Goal: Task Accomplishment & Management: Manage account settings

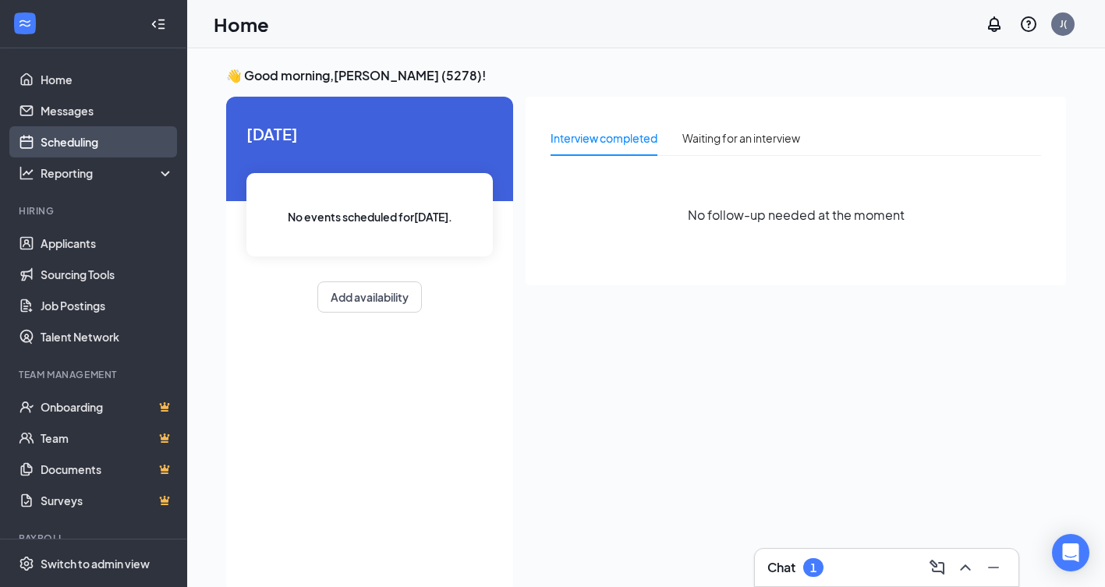
click at [91, 142] on link "Scheduling" at bounding box center [107, 141] width 133 height 31
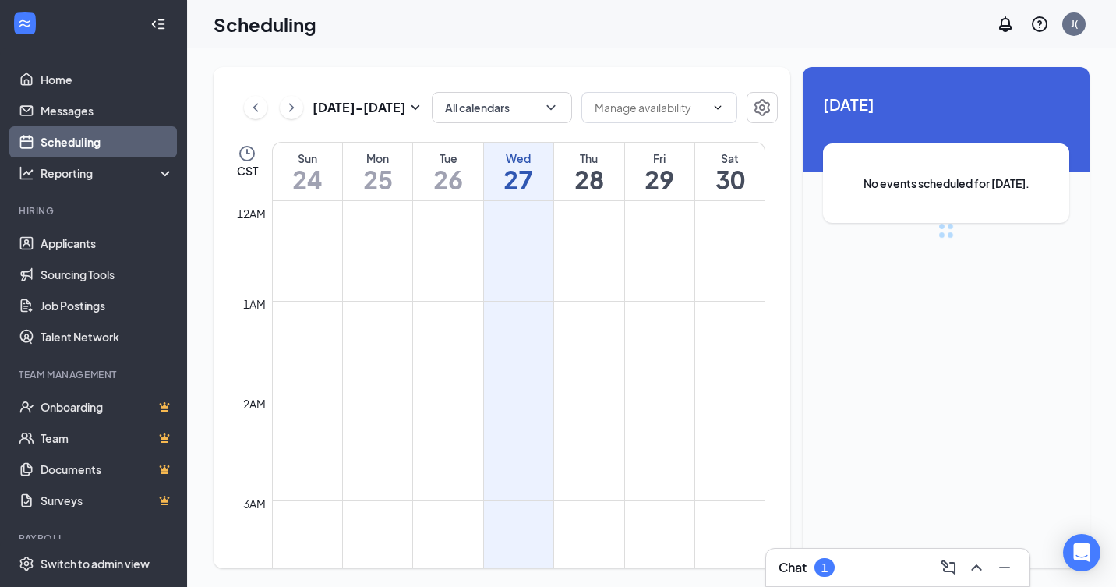
scroll to position [766, 0]
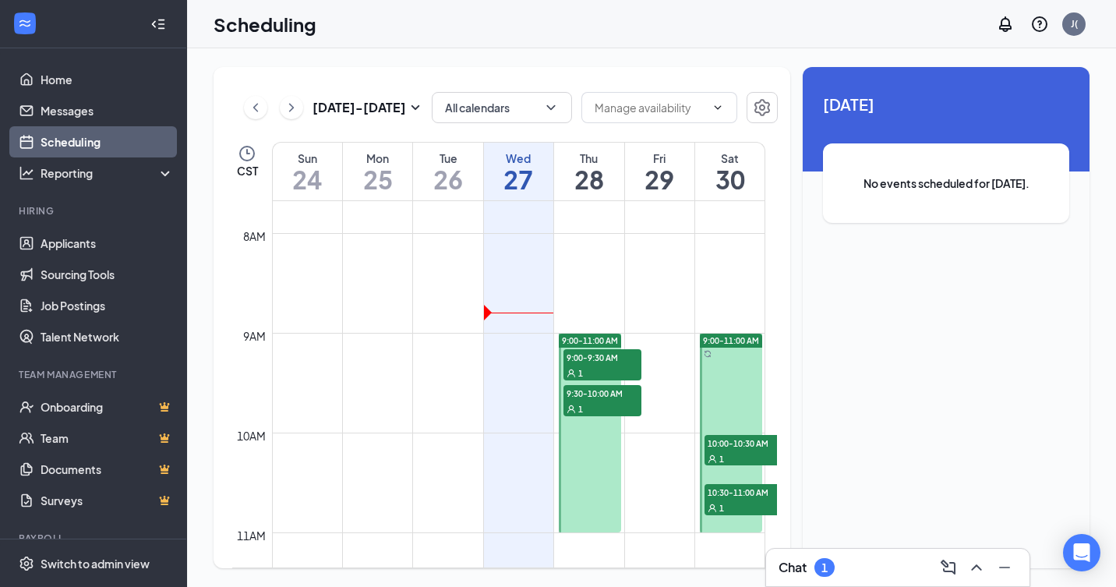
click at [580, 357] on span "9:00-9:30 AM" at bounding box center [603, 357] width 78 height 16
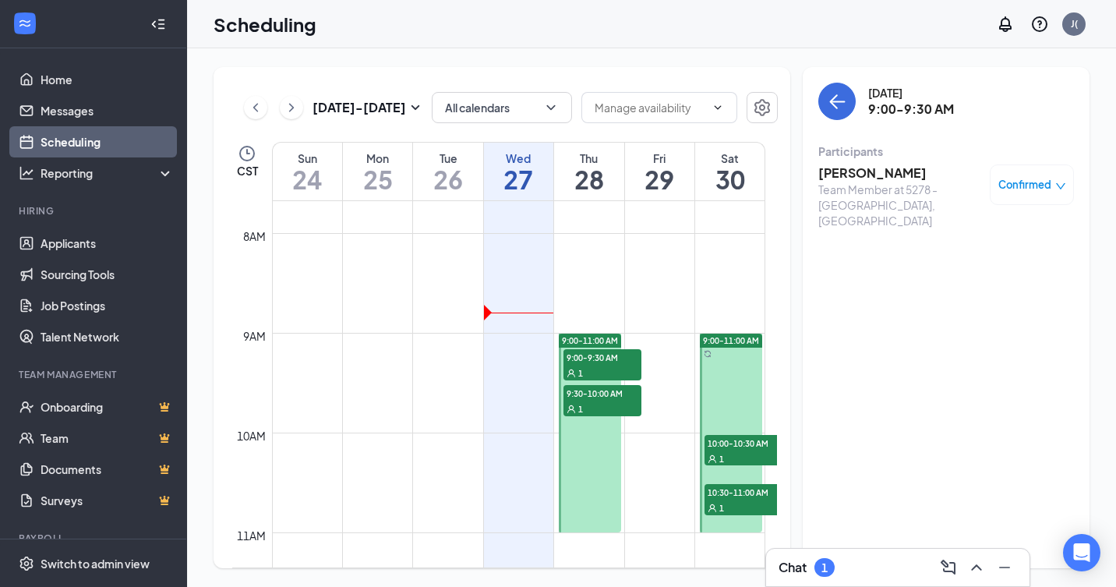
click at [589, 396] on span "9:30-10:00 AM" at bounding box center [603, 393] width 78 height 16
click at [741, 442] on span "10:00-10:30 AM" at bounding box center [744, 443] width 78 height 16
click at [849, 182] on div "Team Member at 5278 - [GEOGRAPHIC_DATA], [GEOGRAPHIC_DATA]" at bounding box center [900, 205] width 164 height 47
click at [840, 170] on h3 "[PERSON_NAME]" at bounding box center [900, 172] width 164 height 17
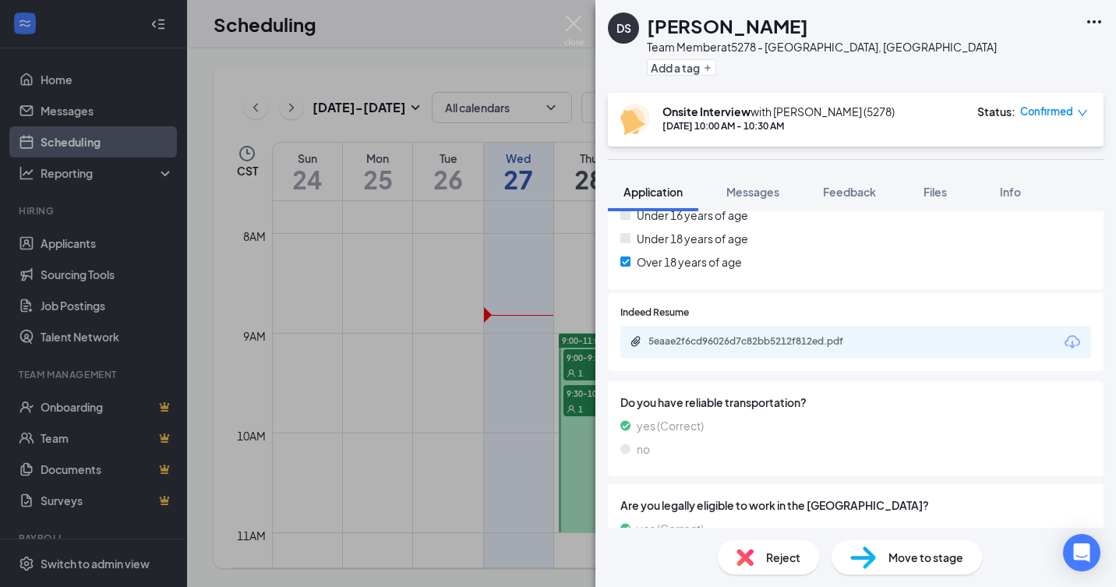
scroll to position [624, 0]
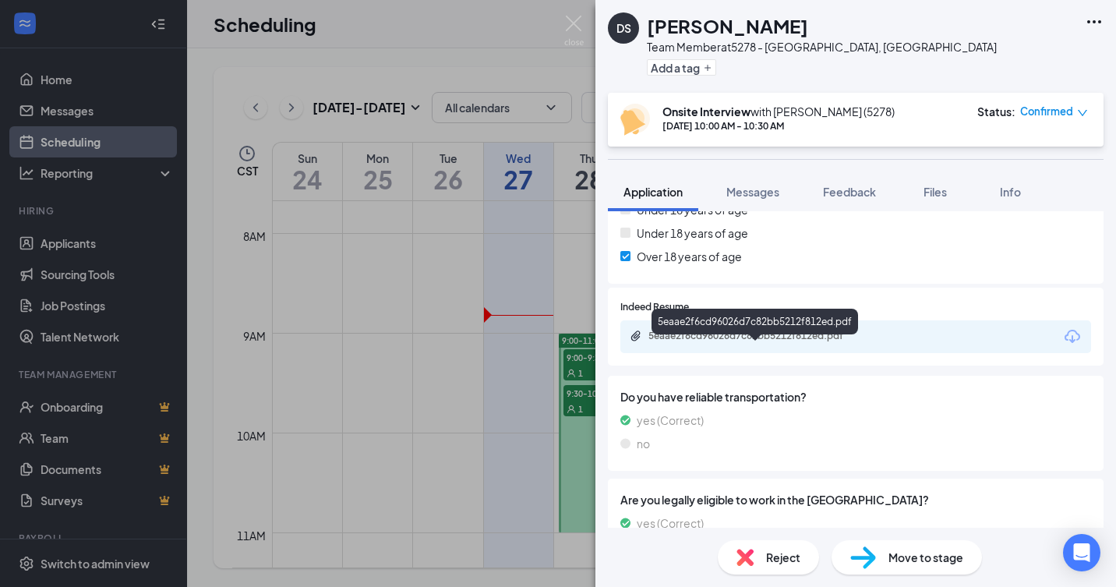
click at [772, 342] on div "5eaae2f6cd96026d7c82bb5212f812ed.pdf" at bounding box center [758, 336] width 218 height 12
drag, startPoint x: 571, startPoint y: 25, endPoint x: 595, endPoint y: 30, distance: 24.0
click at [572, 24] on img at bounding box center [573, 31] width 19 height 30
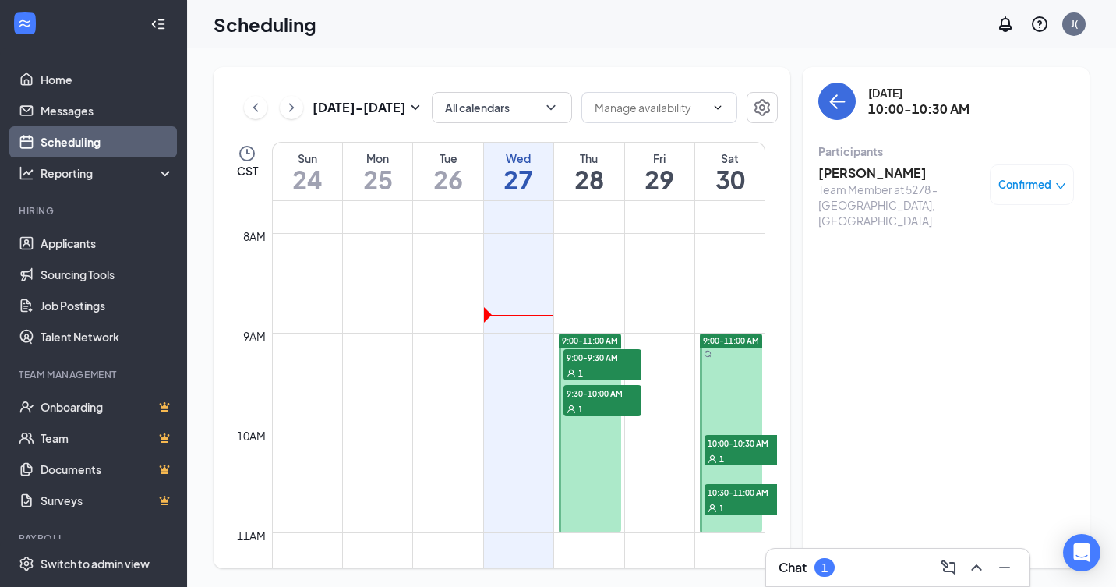
click at [729, 489] on span "10:30-11:00 AM" at bounding box center [744, 492] width 78 height 16
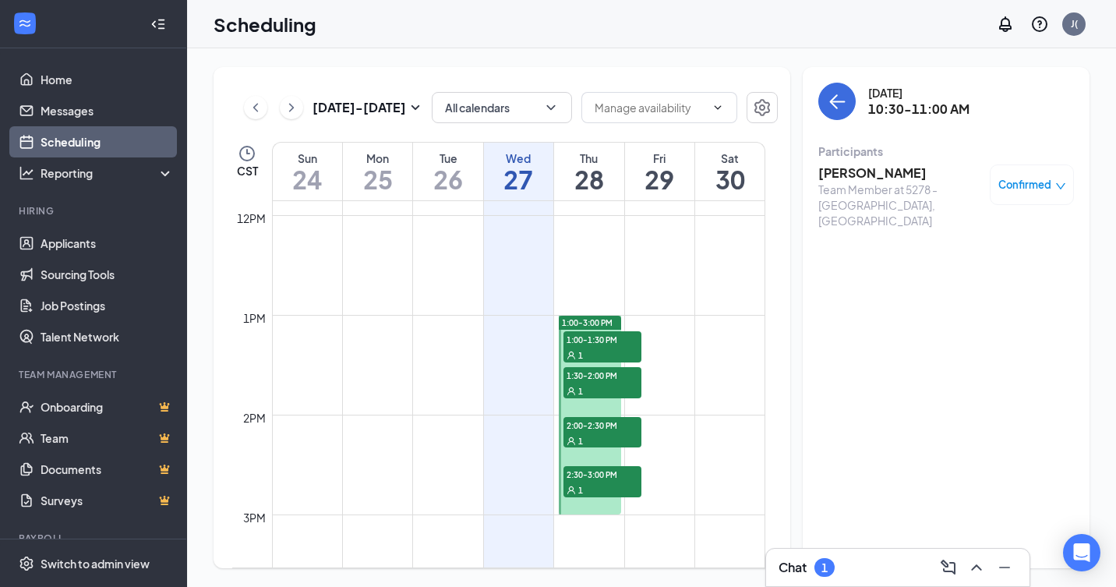
scroll to position [1156, 0]
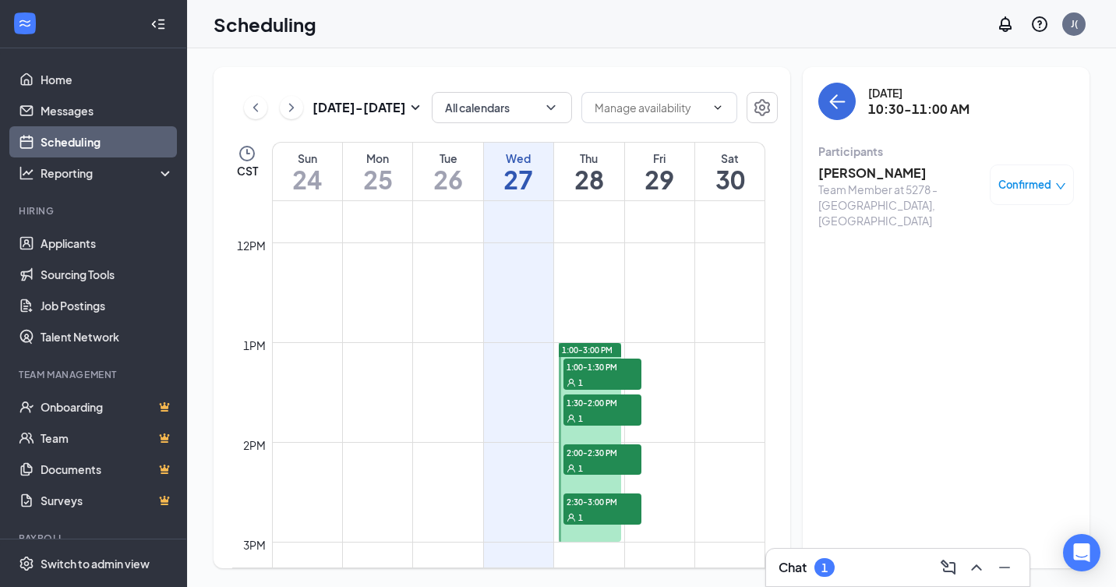
click at [591, 369] on span "1:00-1:30 PM" at bounding box center [603, 367] width 78 height 16
click at [584, 406] on span "1:30-2:00 PM" at bounding box center [603, 402] width 78 height 16
click at [602, 454] on span "2:00-2:30 PM" at bounding box center [603, 452] width 78 height 16
click at [894, 175] on h3 "[PERSON_NAME]" at bounding box center [900, 172] width 164 height 17
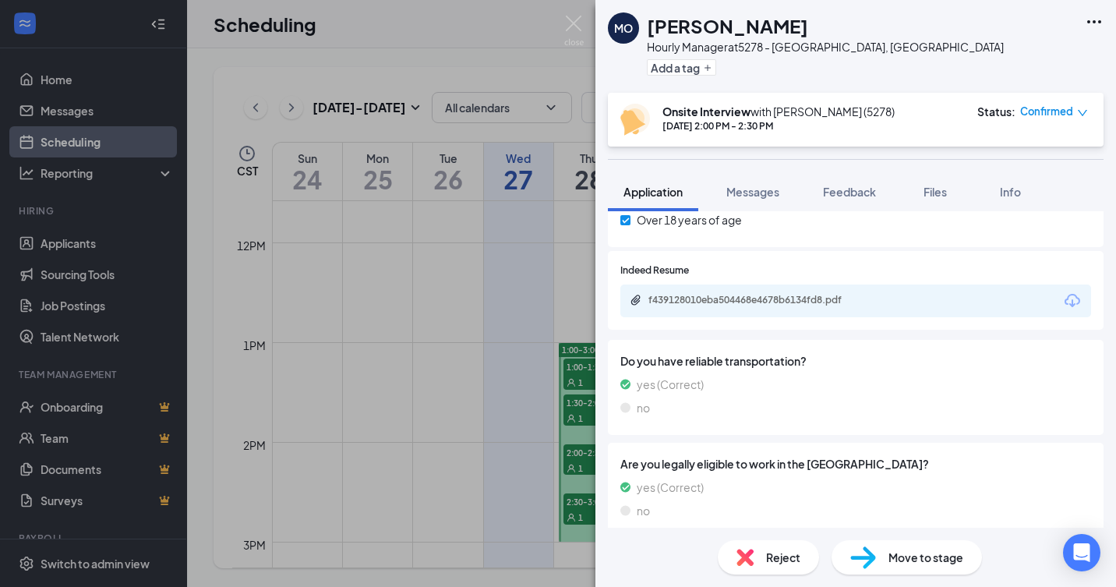
scroll to position [773, 0]
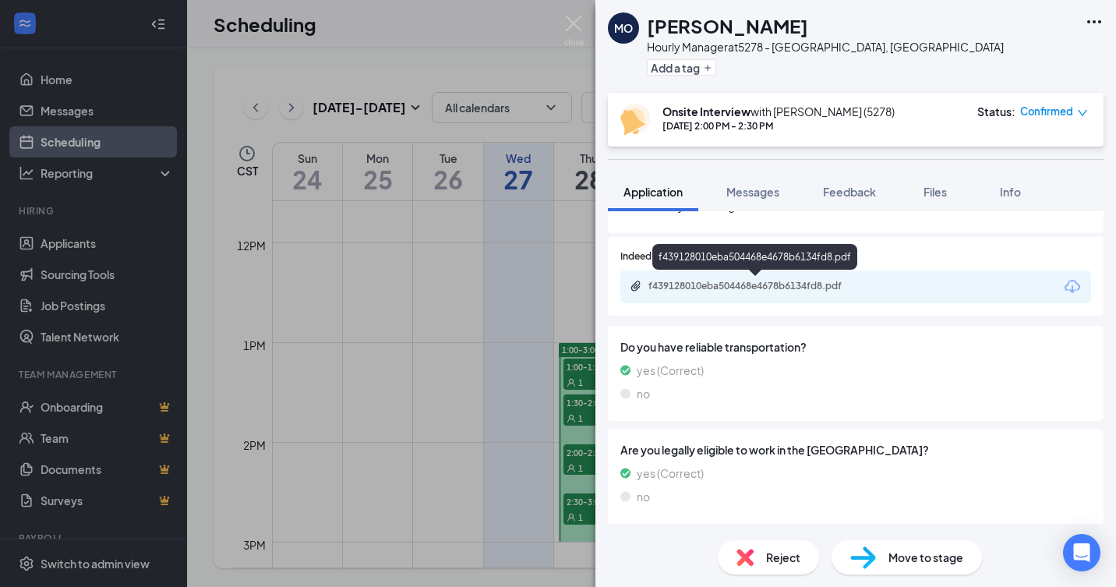
click at [735, 282] on div "f439128010eba504468e4678b6134fd8.pdf" at bounding box center [758, 286] width 218 height 12
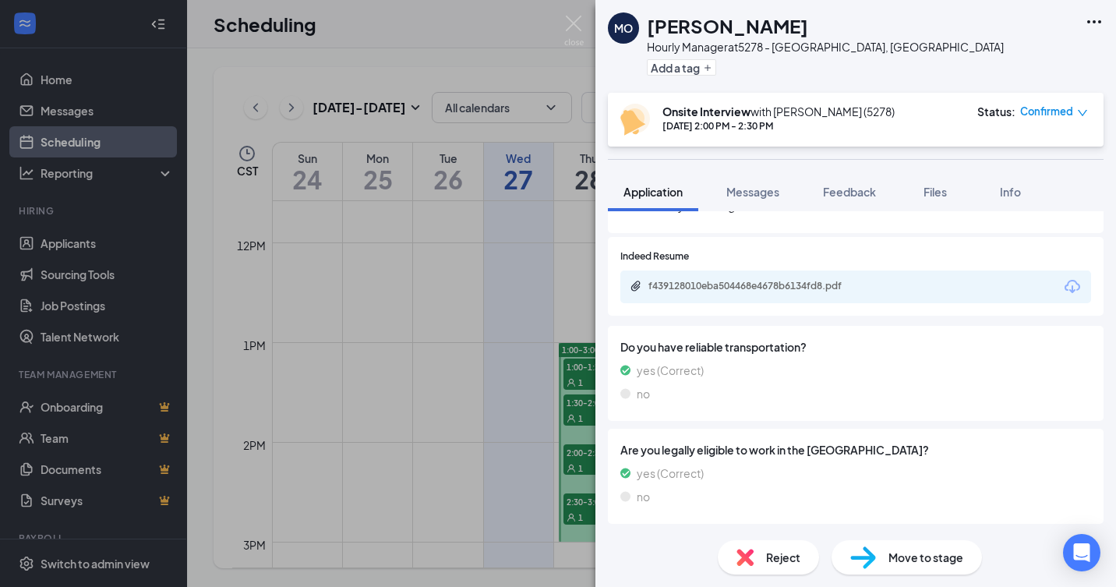
scroll to position [768, 0]
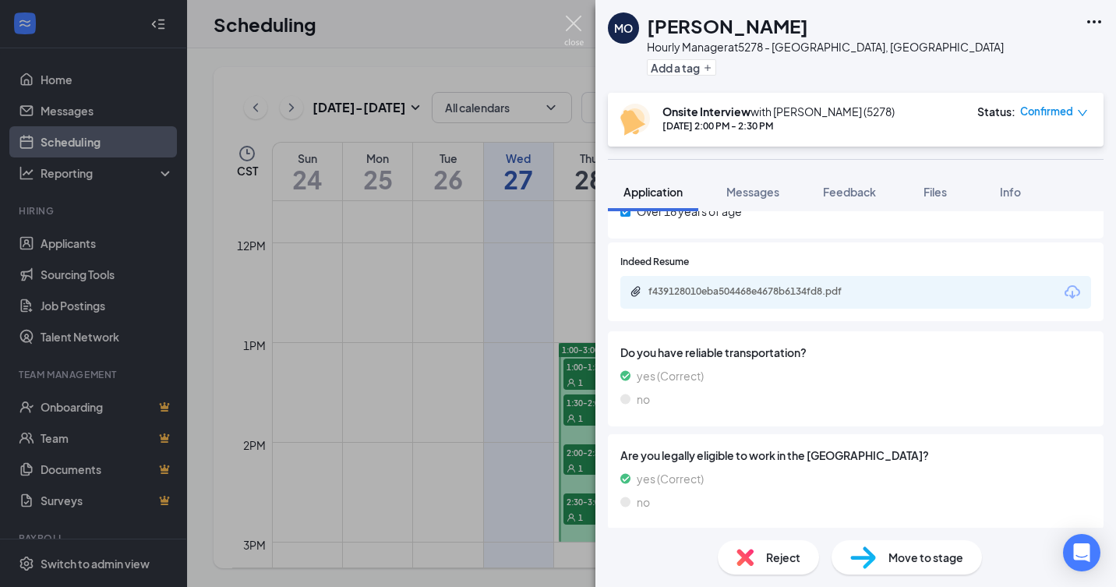
click at [573, 20] on img at bounding box center [573, 31] width 19 height 30
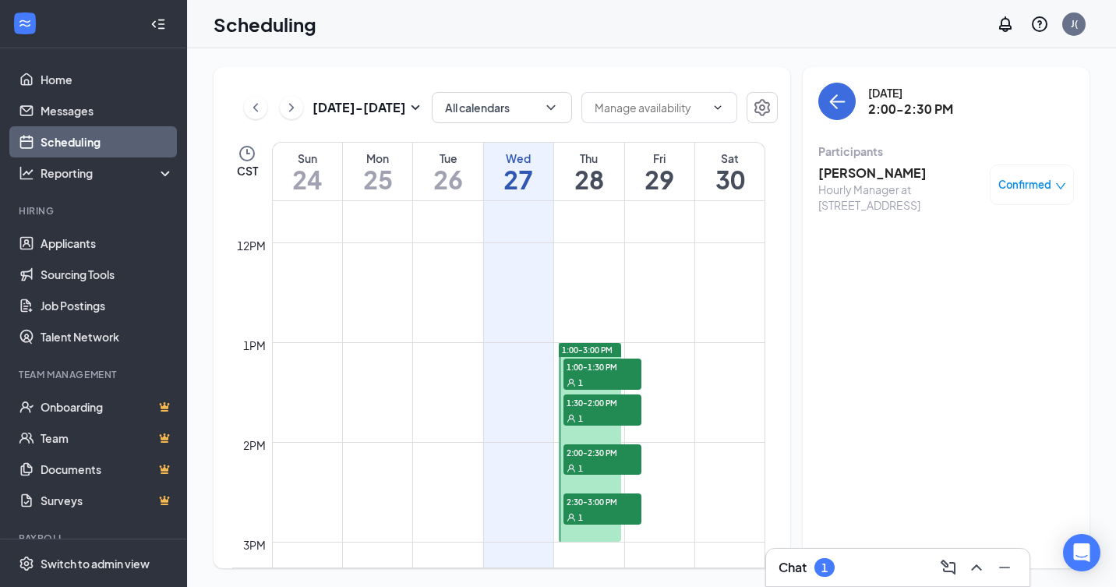
click at [602, 500] on span "2:30-3:00 PM" at bounding box center [603, 501] width 78 height 16
click at [889, 174] on h3 "[PERSON_NAME]" at bounding box center [900, 172] width 164 height 17
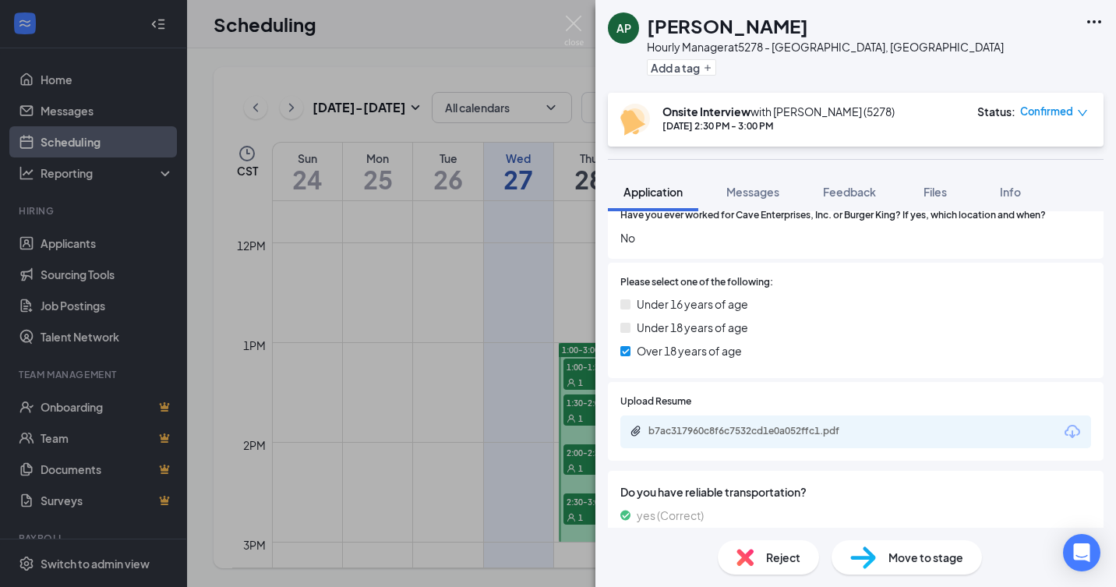
scroll to position [702, 0]
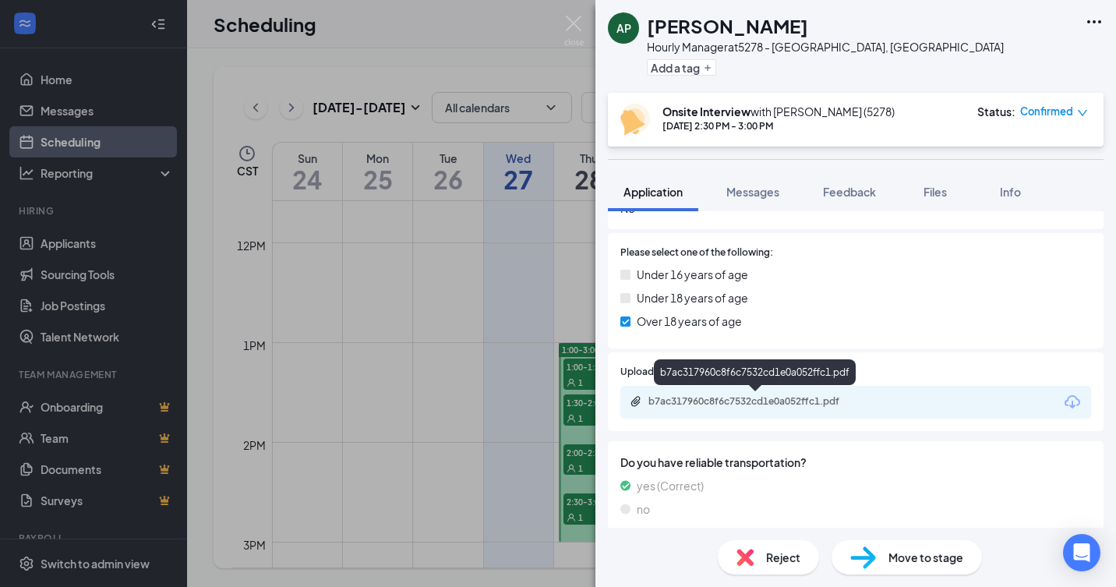
click at [742, 400] on div "b7ac317960c8f6c7532cd1e0a052ffc1.pdf" at bounding box center [758, 401] width 218 height 12
click at [574, 24] on img at bounding box center [573, 31] width 19 height 30
